Goal: Task Accomplishment & Management: Manage account settings

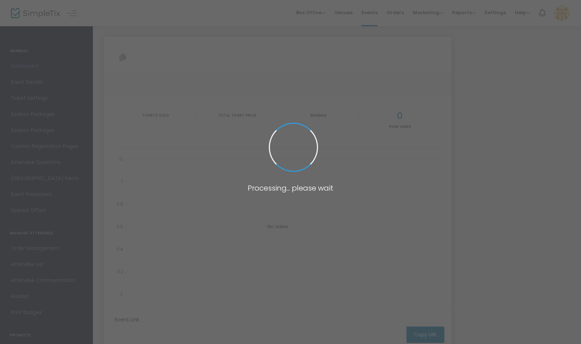
type input "[URL][DOMAIN_NAME]"
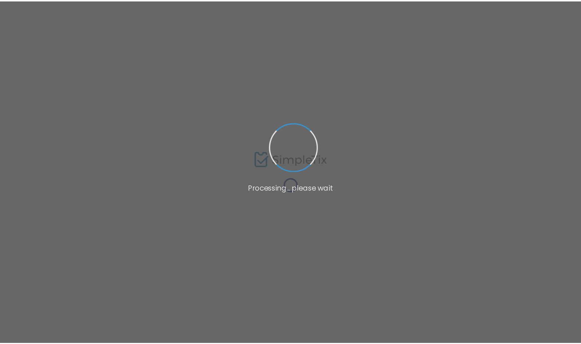
scroll to position [68, 0]
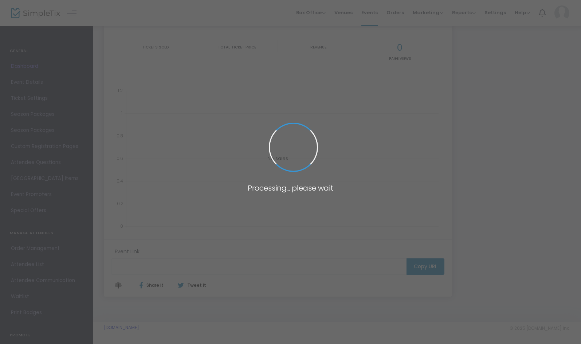
type input "[URL][DOMAIN_NAME]"
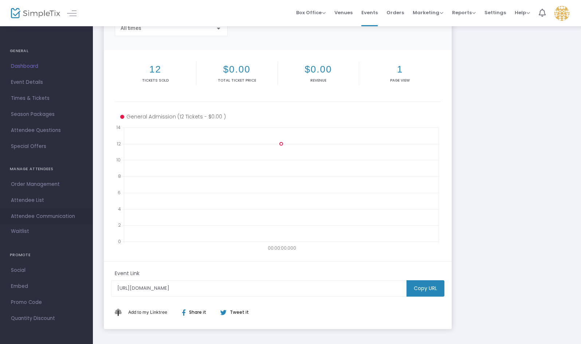
scroll to position [102, 0]
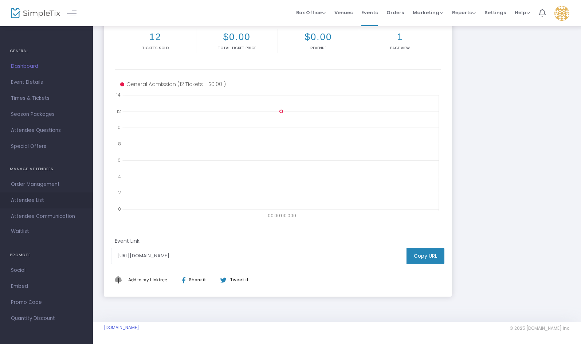
click at [32, 195] on link "Attendee List" at bounding box center [46, 200] width 93 height 16
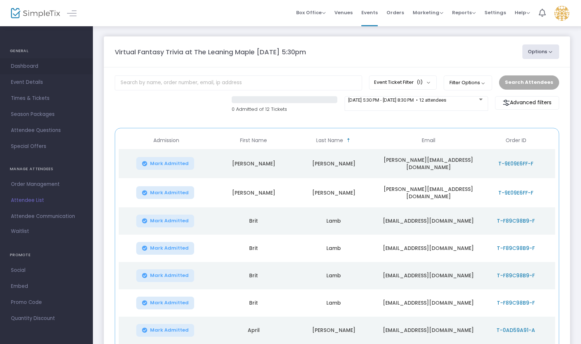
click at [19, 70] on span "Dashboard" at bounding box center [46, 66] width 71 height 9
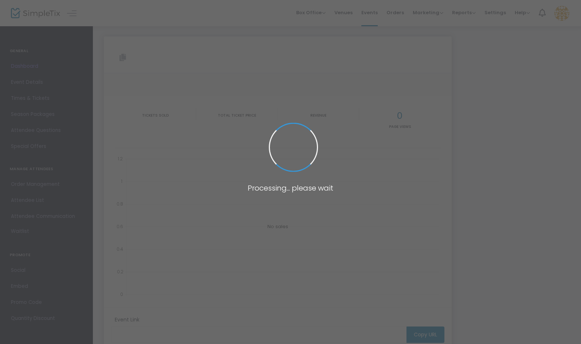
type input "[URL][DOMAIN_NAME]"
